Goal: Communication & Community: Answer question/provide support

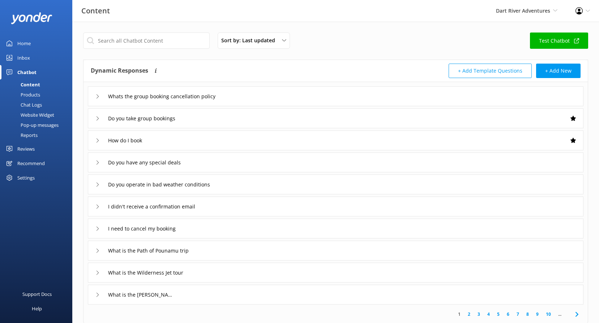
click at [17, 57] on link "Inbox" at bounding box center [36, 58] width 72 height 14
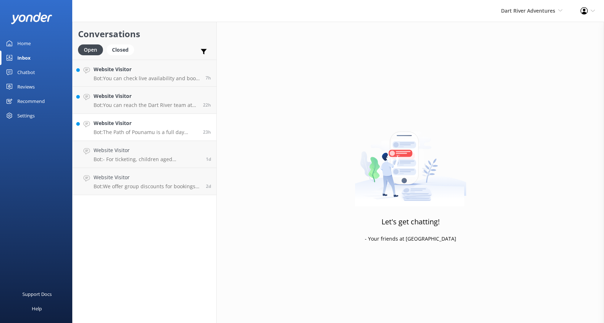
click at [153, 124] on h4 "Website Visitor" at bounding box center [146, 123] width 104 height 8
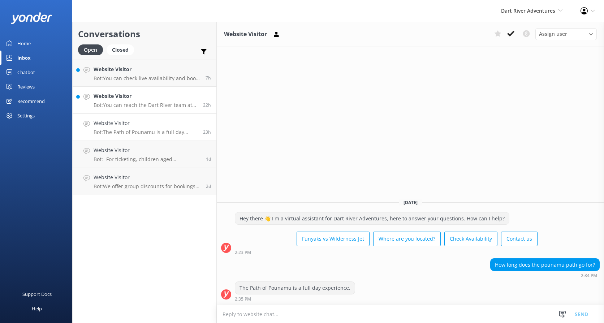
click at [124, 100] on h4 "Website Visitor" at bounding box center [146, 96] width 104 height 8
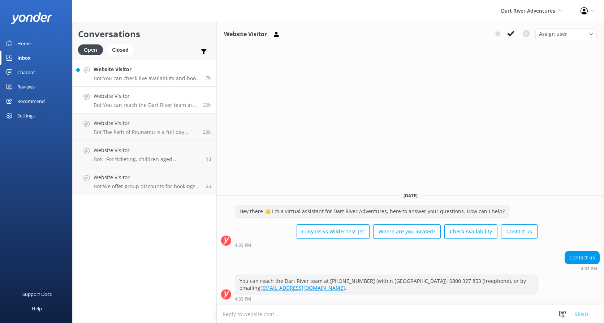
click at [130, 78] on p "Bot: You can check live availability and book your Wilderness Jet or Funyaks Ex…" at bounding box center [147, 78] width 107 height 7
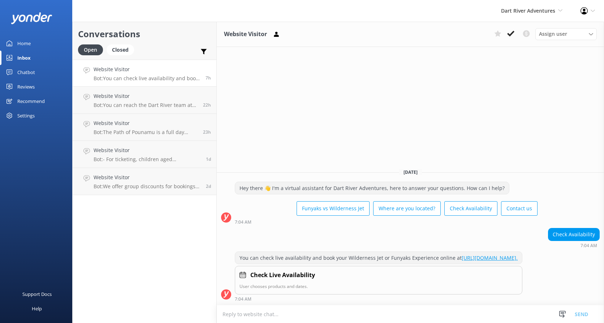
click at [26, 87] on div "Reviews" at bounding box center [25, 87] width 17 height 14
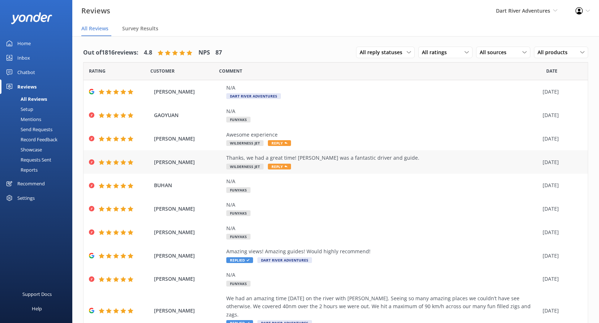
click at [324, 162] on div "Thanks, we had a great time! [PERSON_NAME] was a fantastic driver and guide. Wi…" at bounding box center [382, 162] width 313 height 16
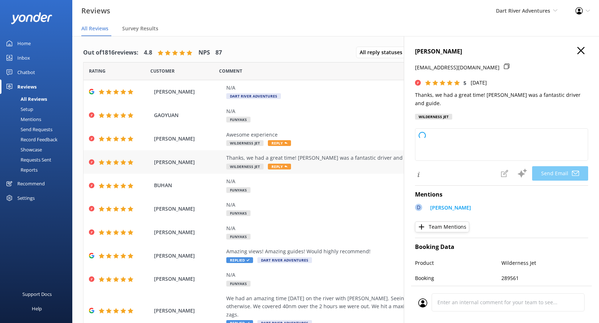
type textarea "Thank you so much, [PERSON_NAME]! We're thrilled to hear you had a great time a…"
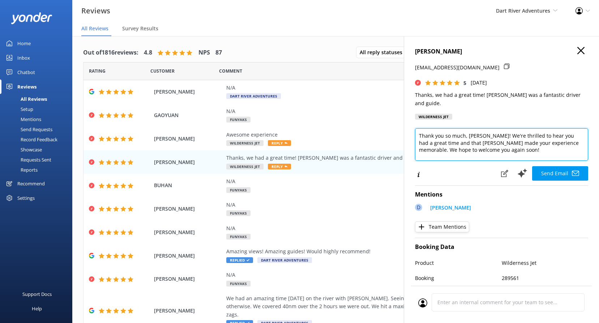
click at [496, 143] on textarea "Thank you so much, [PERSON_NAME]! We're thrilled to hear you had a great time a…" at bounding box center [501, 144] width 173 height 33
click at [315, 257] on div "Amazing views! Amazing guides! Would highly recommend! Replied Dart River Adven…" at bounding box center [382, 256] width 313 height 16
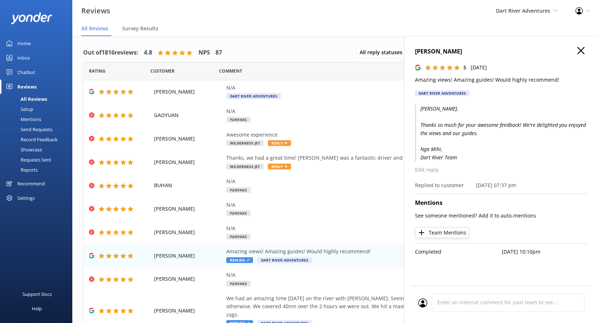
drag, startPoint x: 468, startPoint y: 159, endPoint x: 419, endPoint y: 150, distance: 49.9
click at [419, 150] on p "[PERSON_NAME], Thanks so much for your awesome feedback! We're delighted you en…" at bounding box center [501, 133] width 173 height 57
copy p "Nga Mihi, Dart River Team"
click at [304, 167] on div "Thanks, we had a great time! [PERSON_NAME] was a fantastic driver and guide. Wi…" at bounding box center [382, 162] width 313 height 16
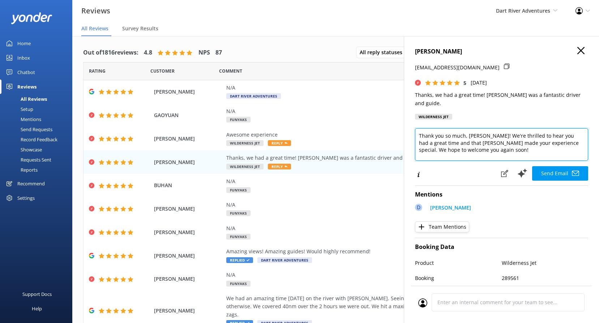
click at [514, 138] on textarea "Thank you so much, [PERSON_NAME]! We're thrilled to hear you had a great time a…" at bounding box center [501, 144] width 173 height 33
click at [499, 143] on textarea "Thank you so much, [PERSON_NAME]! We're thrilled to hear you had a great time a…" at bounding box center [501, 144] width 173 height 33
paste textarea "Nga Mihi, Dart River Team"
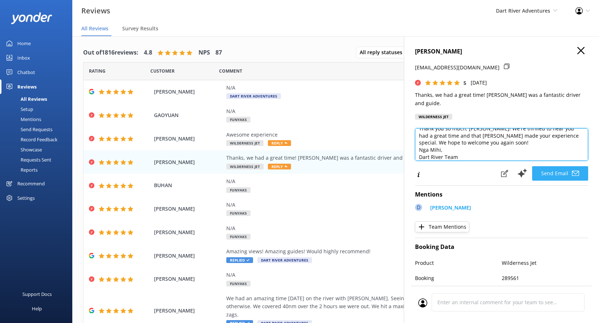
type textarea "Thank you so much, [PERSON_NAME]! We're thrilled to hear you had a great time a…"
drag, startPoint x: 545, startPoint y: 165, endPoint x: 560, endPoint y: 177, distance: 18.7
click at [545, 166] on button "Send Email" at bounding box center [560, 173] width 56 height 14
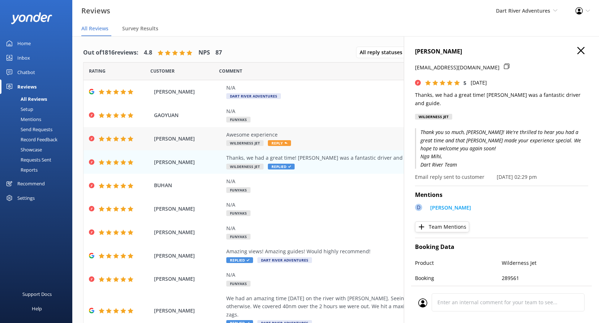
click at [306, 138] on div "Awesome experience Wilderness Jet Reply" at bounding box center [382, 139] width 313 height 16
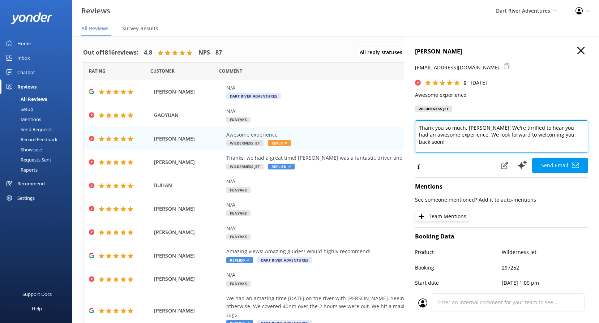
click at [469, 141] on textarea "Thank you so much, [PERSON_NAME]! We're thrilled to hear you had an awesome exp…" at bounding box center [501, 136] width 173 height 33
paste textarea "Nga Mihi, Dart River Team"
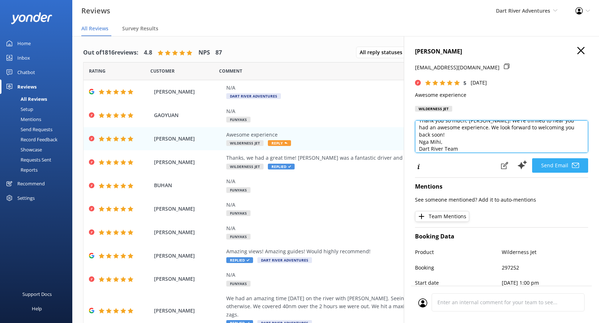
type textarea "Thank you so much, [PERSON_NAME]! We're thrilled to hear you had an awesome exp…"
click at [545, 171] on button "Send Email" at bounding box center [560, 165] width 56 height 14
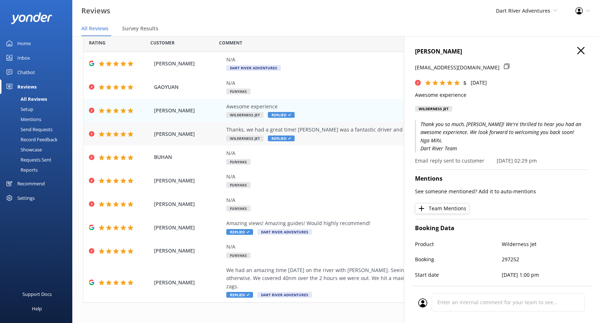
scroll to position [0, 0]
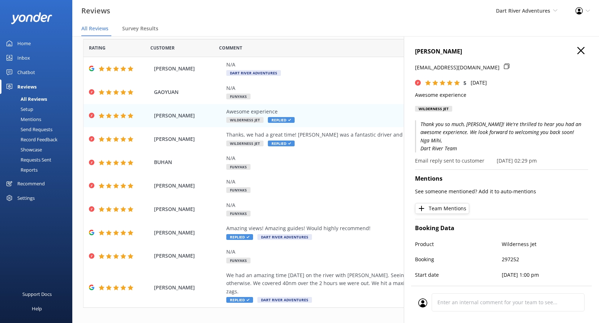
click at [581, 52] on h4 "[PERSON_NAME]" at bounding box center [501, 51] width 173 height 9
click at [577, 52] on icon "button" at bounding box center [580, 50] width 7 height 7
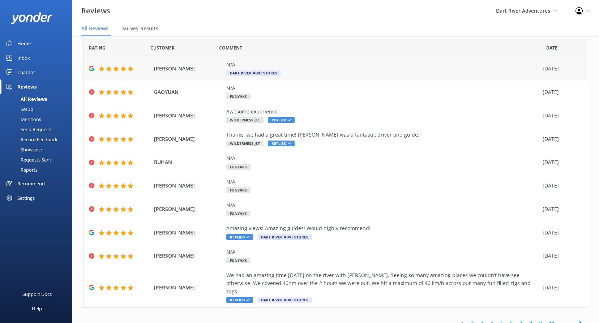
click at [309, 70] on div "N/A Dart River Adventures" at bounding box center [382, 69] width 313 height 16
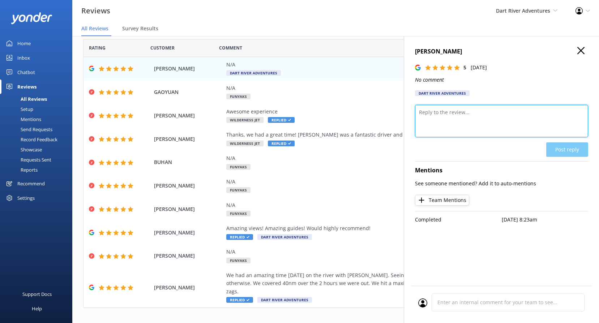
click at [461, 119] on textarea at bounding box center [501, 121] width 173 height 33
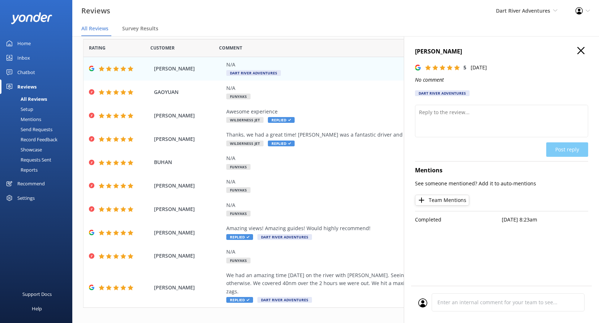
click at [584, 47] on div "[PERSON_NAME] 5 [DATE] No comment Dart River Adventures Post reply Mentions See…" at bounding box center [501, 197] width 195 height 323
click at [582, 50] on use "button" at bounding box center [580, 50] width 7 height 7
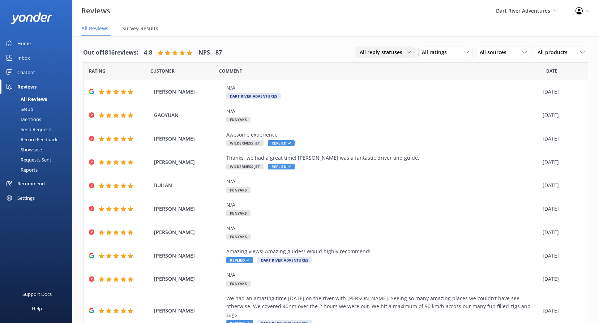
click at [387, 51] on span "All reply statuses" at bounding box center [383, 52] width 47 height 8
click at [378, 78] on div "Needs a reply" at bounding box center [374, 81] width 28 height 7
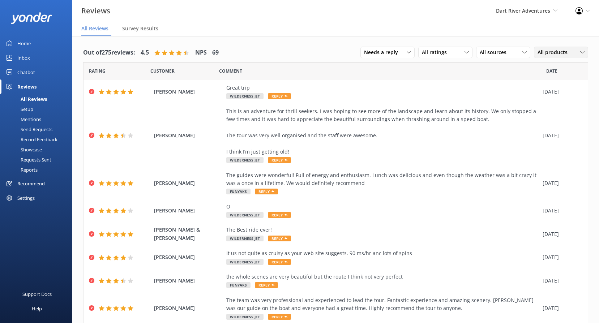
click at [544, 51] on span "All products" at bounding box center [555, 52] width 34 height 8
click at [444, 55] on span "All ratings" at bounding box center [436, 52] width 29 height 8
click at [492, 57] on div "All sources All sources Yonder survey Heard by staff Google reviews" at bounding box center [503, 53] width 54 height 12
click at [501, 110] on div "Google reviews" at bounding box center [508, 111] width 42 height 7
